Goal: Task Accomplishment & Management: Manage account settings

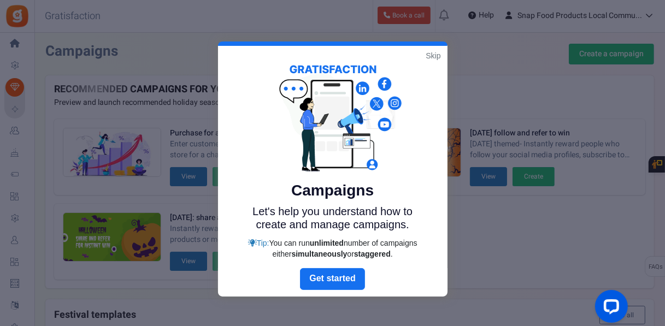
click at [429, 54] on link "Skip" at bounding box center [433, 55] width 15 height 11
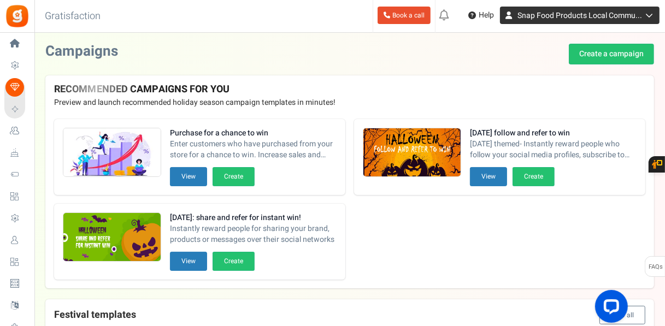
click at [652, 14] on icon at bounding box center [647, 15] width 11 height 8
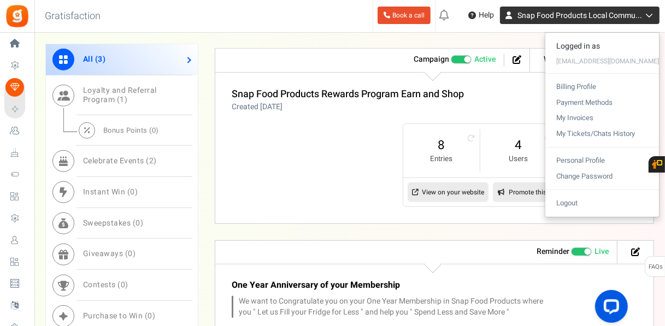
scroll to position [492, 0]
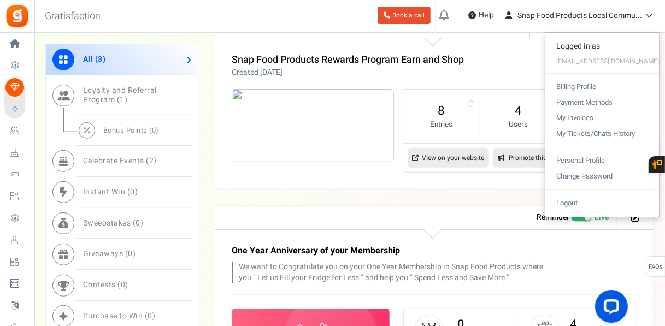
click at [484, 80] on div "Snap Food Products Rewards Program Earn and Shop Created [DATE] Referral revenu…" at bounding box center [434, 114] width 439 height 152
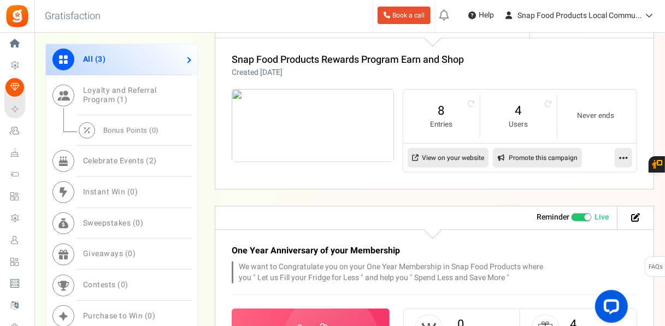
click at [622, 155] on icon at bounding box center [623, 158] width 9 height 10
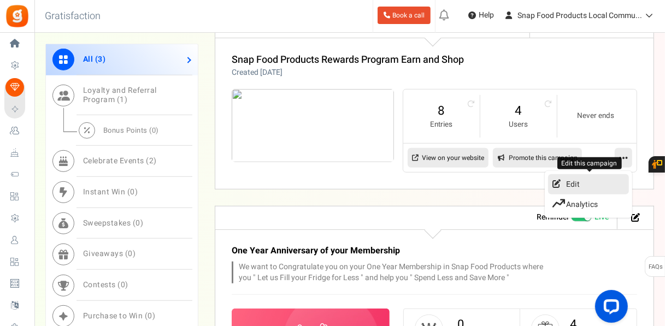
click at [573, 181] on link "Edit" at bounding box center [588, 184] width 81 height 20
click at [0, 0] on div at bounding box center [0, 0] width 0 height 0
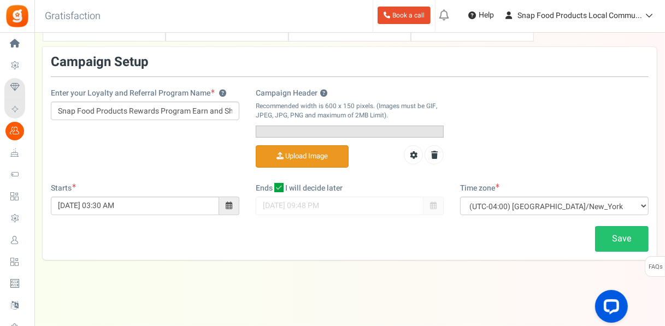
click at [296, 167] on input "Campaign Header ?" at bounding box center [302, 156] width 92 height 21
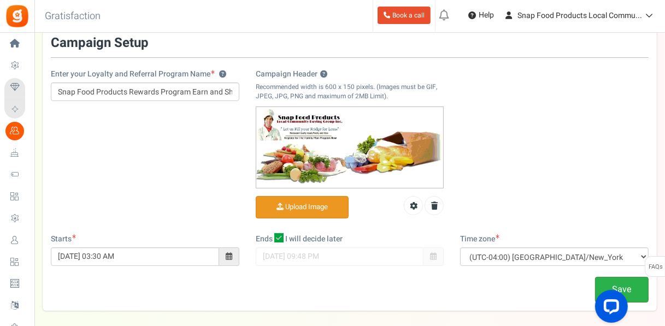
click at [618, 277] on link "Save" at bounding box center [622, 290] width 54 height 26
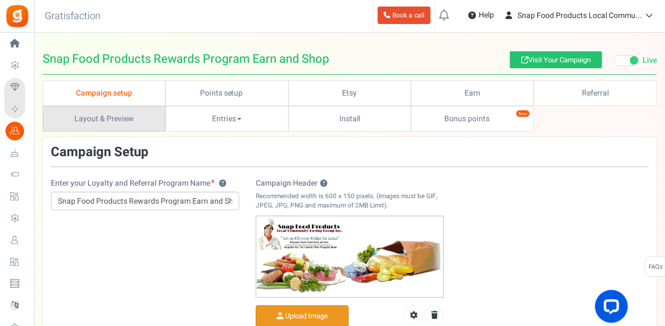
click at [166, 106] on link "Layout & Preview" at bounding box center [104, 119] width 123 height 26
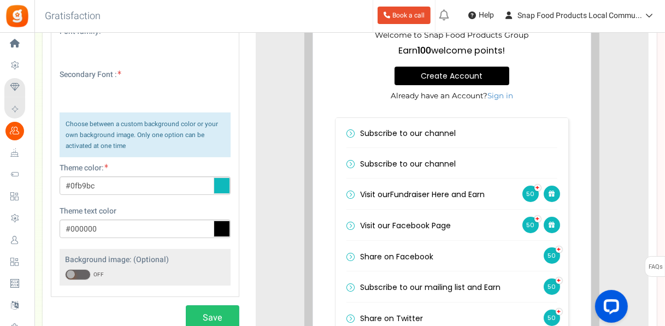
scroll to position [216, 0]
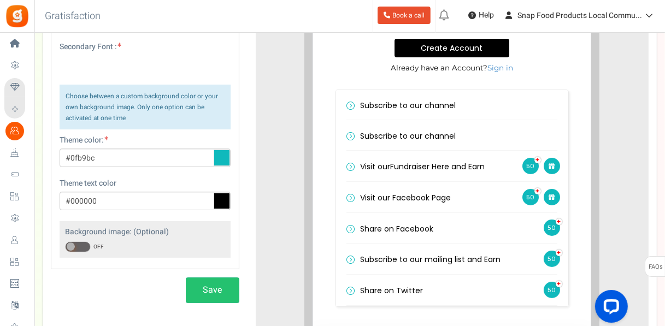
click at [86, 241] on span at bounding box center [78, 246] width 26 height 11
click at [65, 244] on input "ON OFF" at bounding box center [65, 247] width 0 height 7
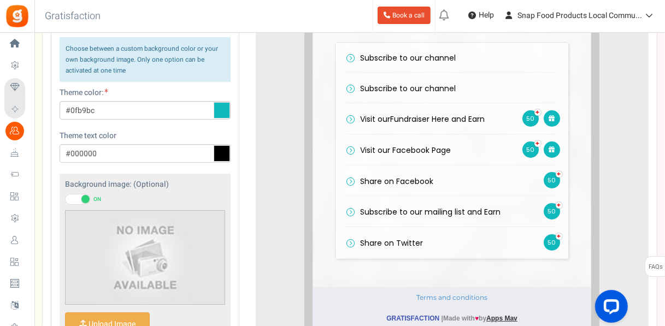
scroll to position [270, 0]
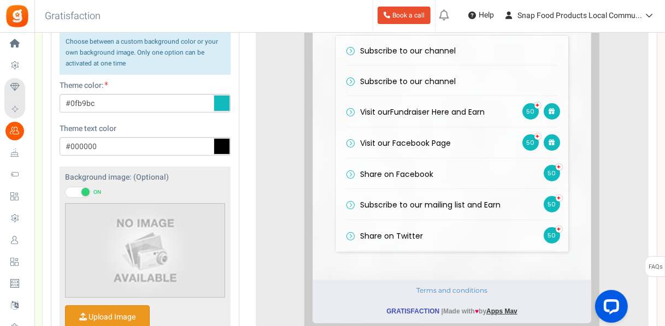
click at [104, 306] on input "Upload Image" at bounding box center [108, 317] width 84 height 23
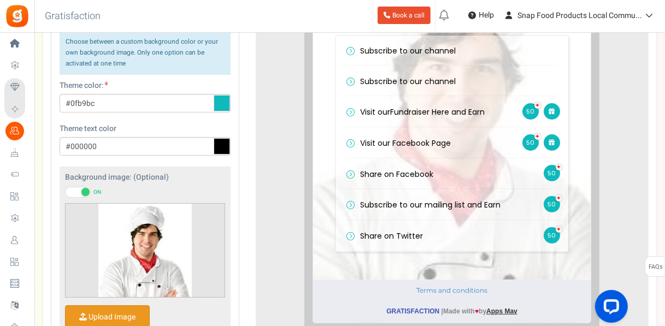
click at [121, 306] on input "Upload Image" at bounding box center [108, 317] width 84 height 23
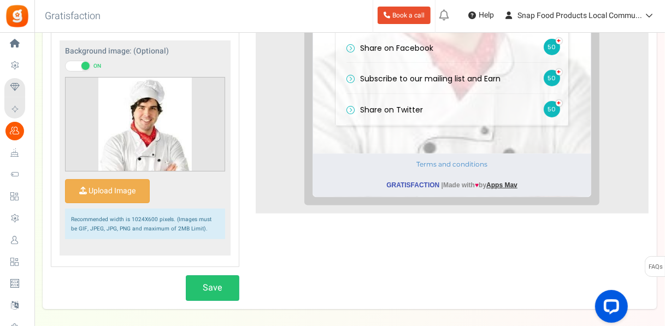
scroll to position [412, 0]
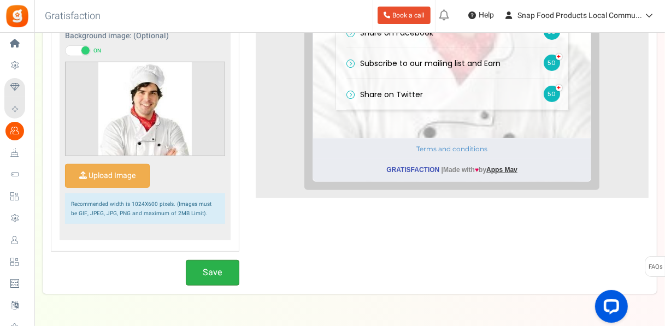
click at [204, 260] on button "Save" at bounding box center [213, 273] width 54 height 26
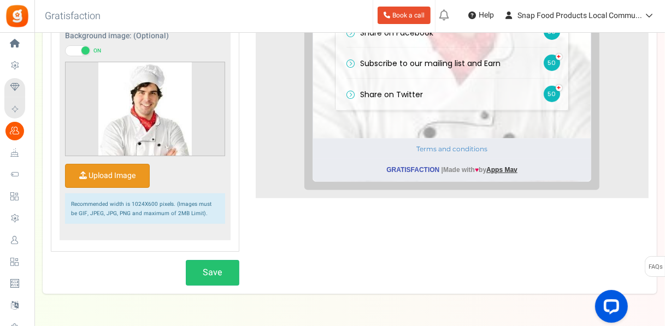
click at [108, 164] on input "Upload Image" at bounding box center [108, 175] width 84 height 23
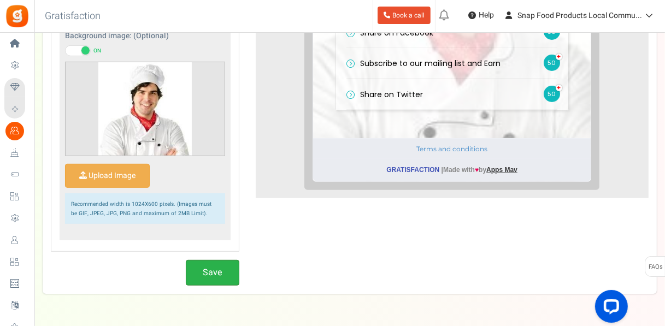
click at [209, 260] on button "Save" at bounding box center [213, 273] width 54 height 26
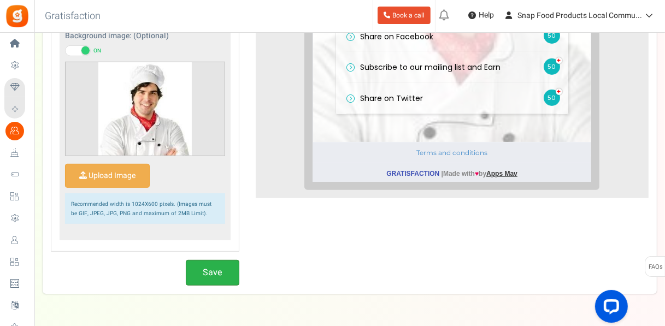
click at [215, 260] on button "Save" at bounding box center [213, 273] width 54 height 26
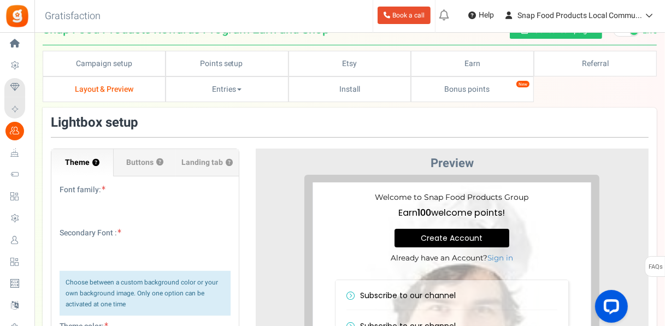
scroll to position [0, 0]
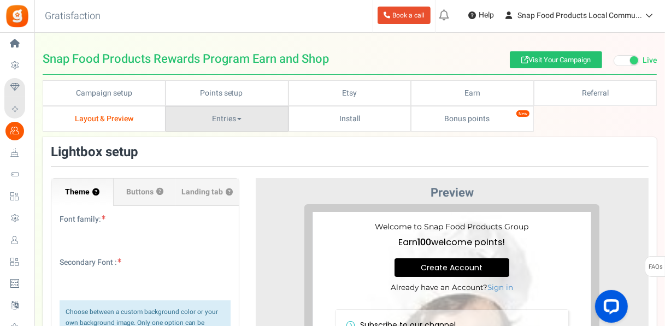
click at [288, 106] on link "Entries" at bounding box center [227, 119] width 123 height 26
click at [251, 145] on h3 "Lightbox setup" at bounding box center [350, 152] width 598 height 14
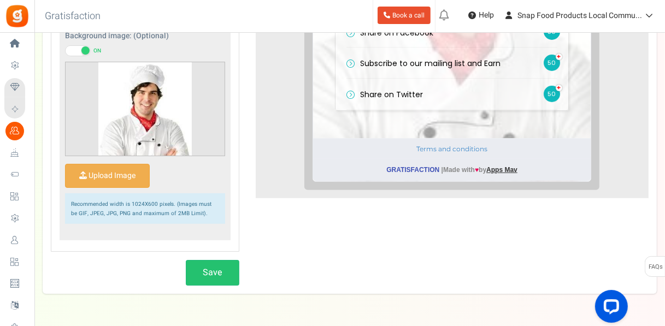
scroll to position [282, 0]
click at [213, 260] on button "Save" at bounding box center [213, 273] width 54 height 26
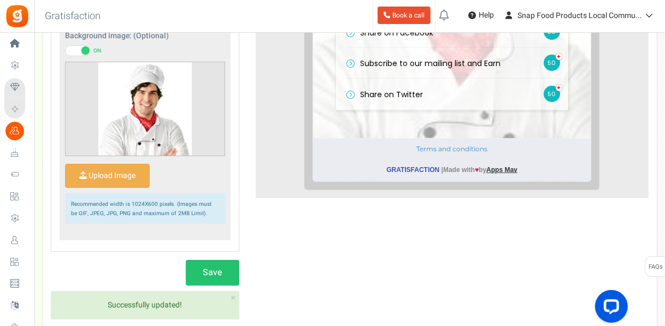
click at [272, 193] on div "Theme ? Font family: Secondary Font : Choose between a custom background color …" at bounding box center [350, 29] width 614 height 592
